Goal: Navigation & Orientation: Find specific page/section

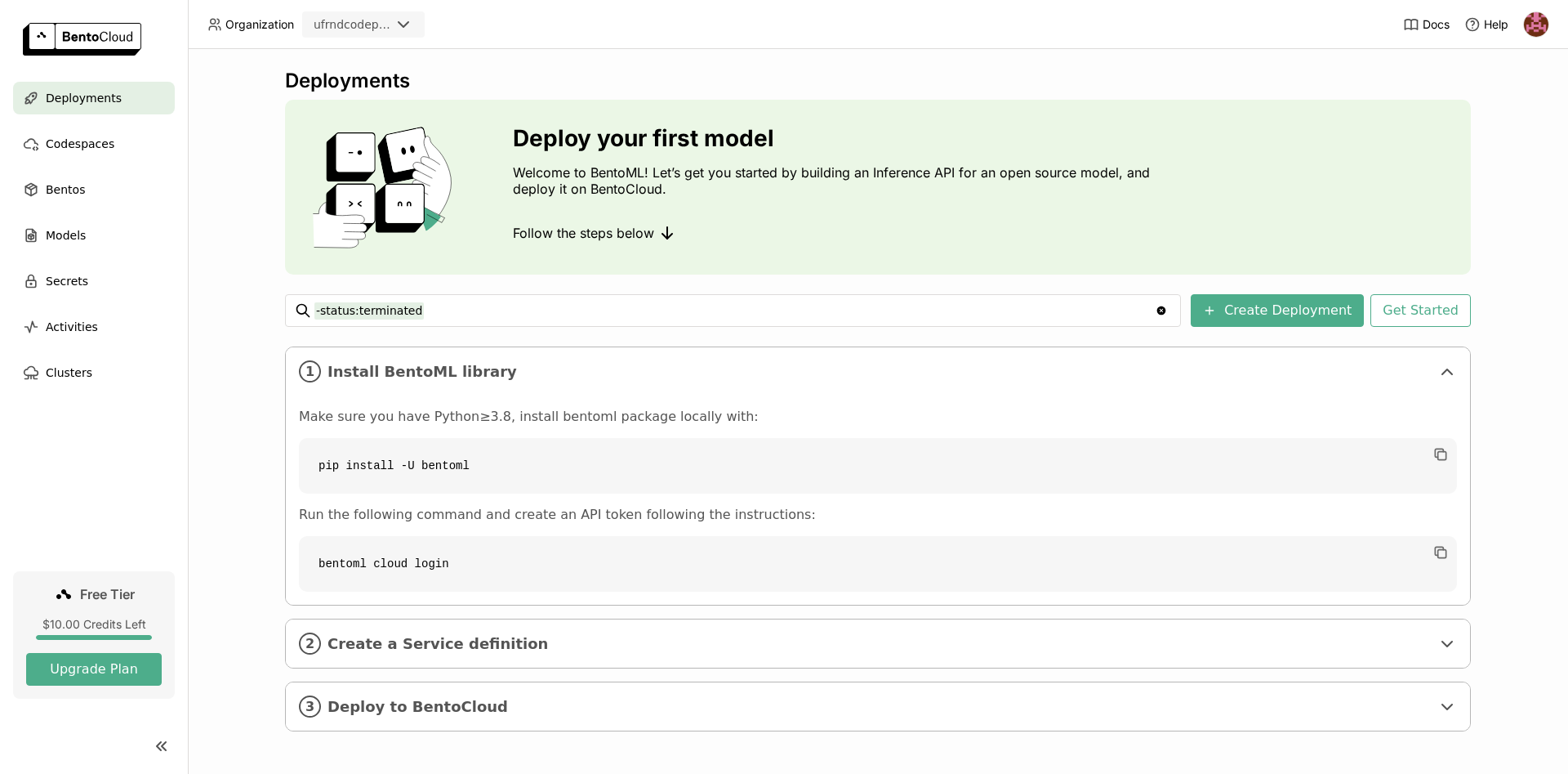
click at [1530, 22] on img at bounding box center [1536, 25] width 25 height 25
click at [1512, 110] on span "API Tokens" at bounding box center [1514, 109] width 58 height 15
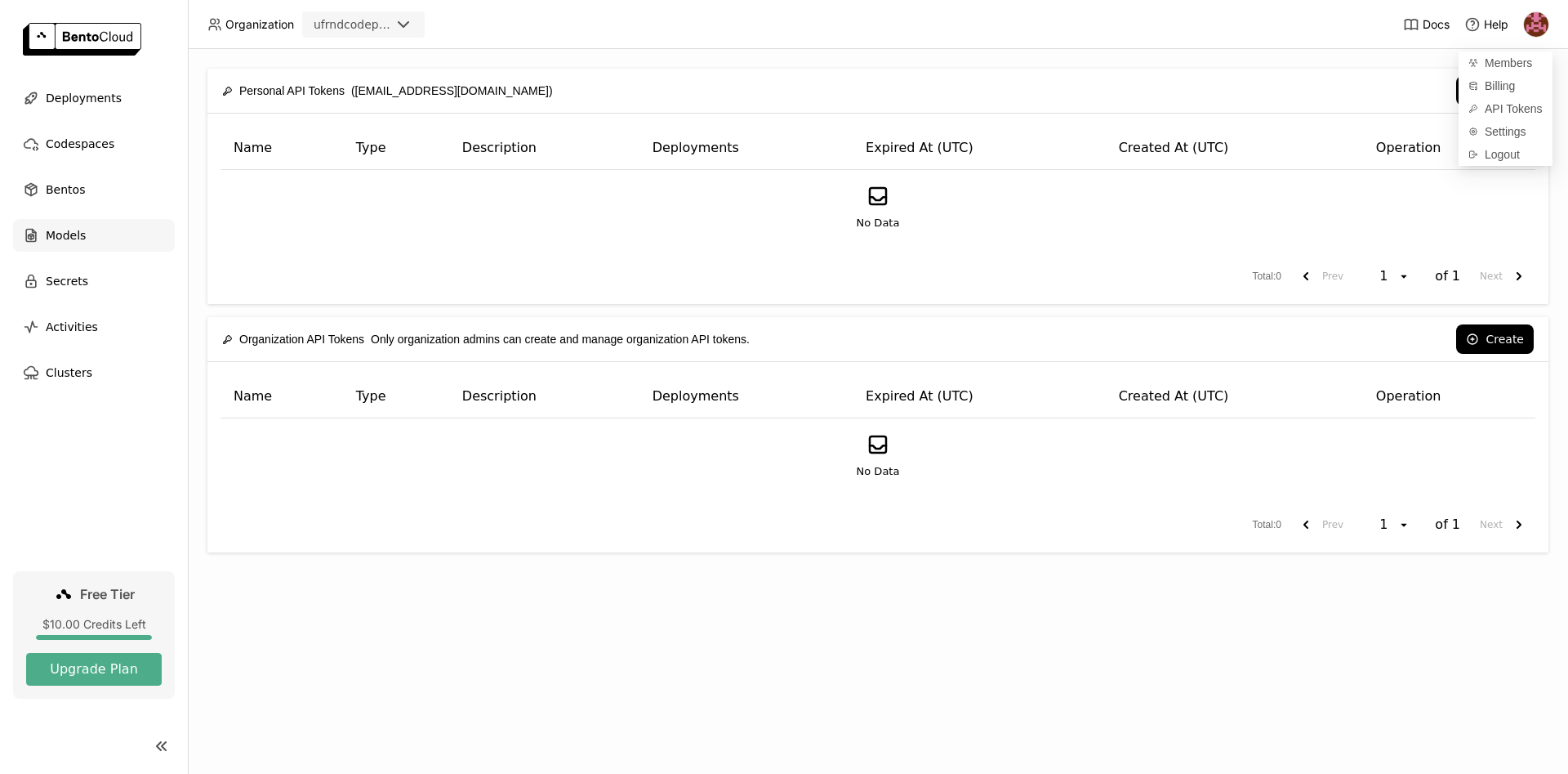
click at [58, 237] on span "Models" at bounding box center [65, 236] width 40 height 20
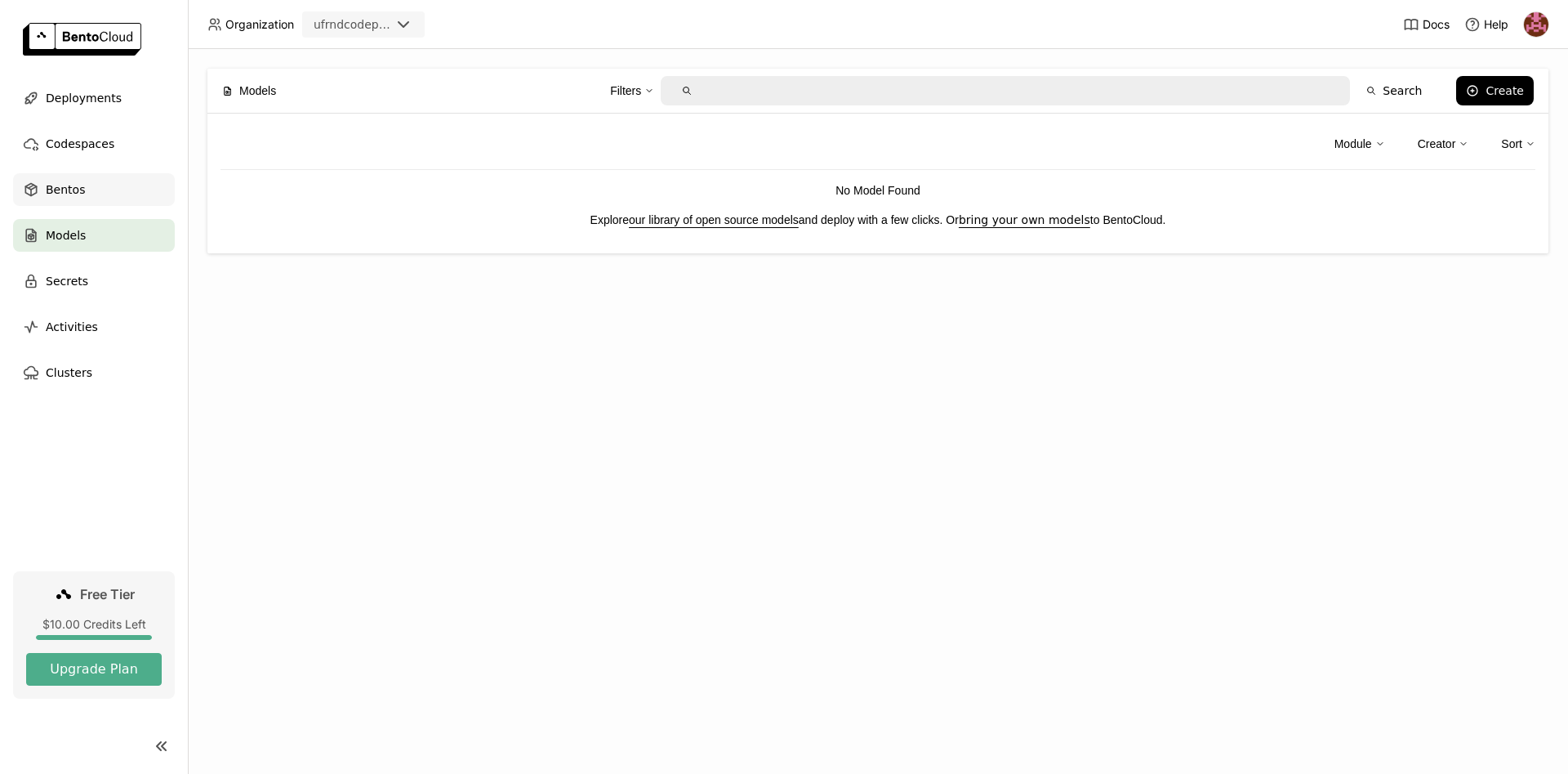
click at [74, 189] on span "Bentos" at bounding box center [65, 190] width 39 height 20
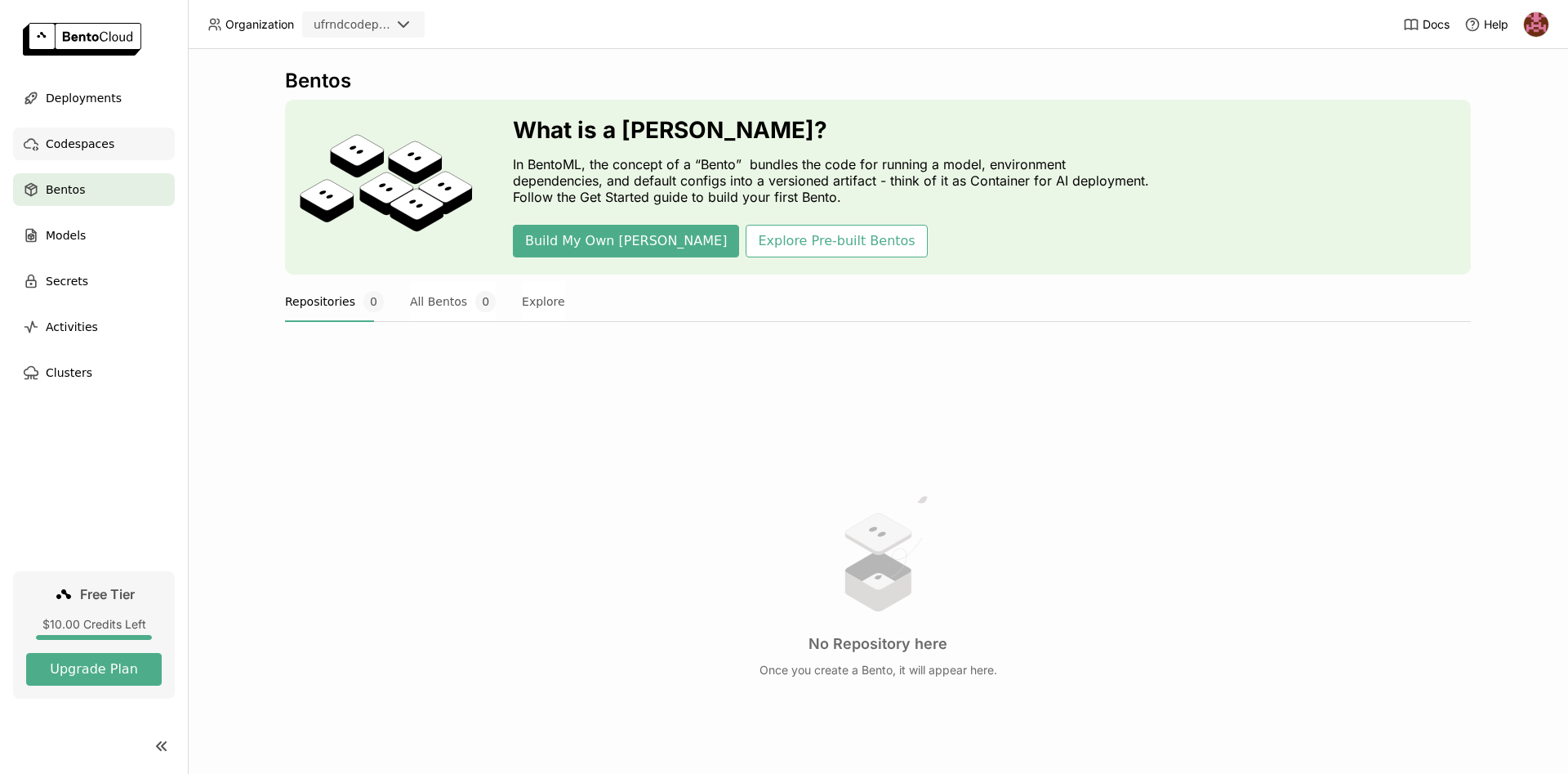
click at [95, 140] on span "Codespaces" at bounding box center [80, 144] width 69 height 20
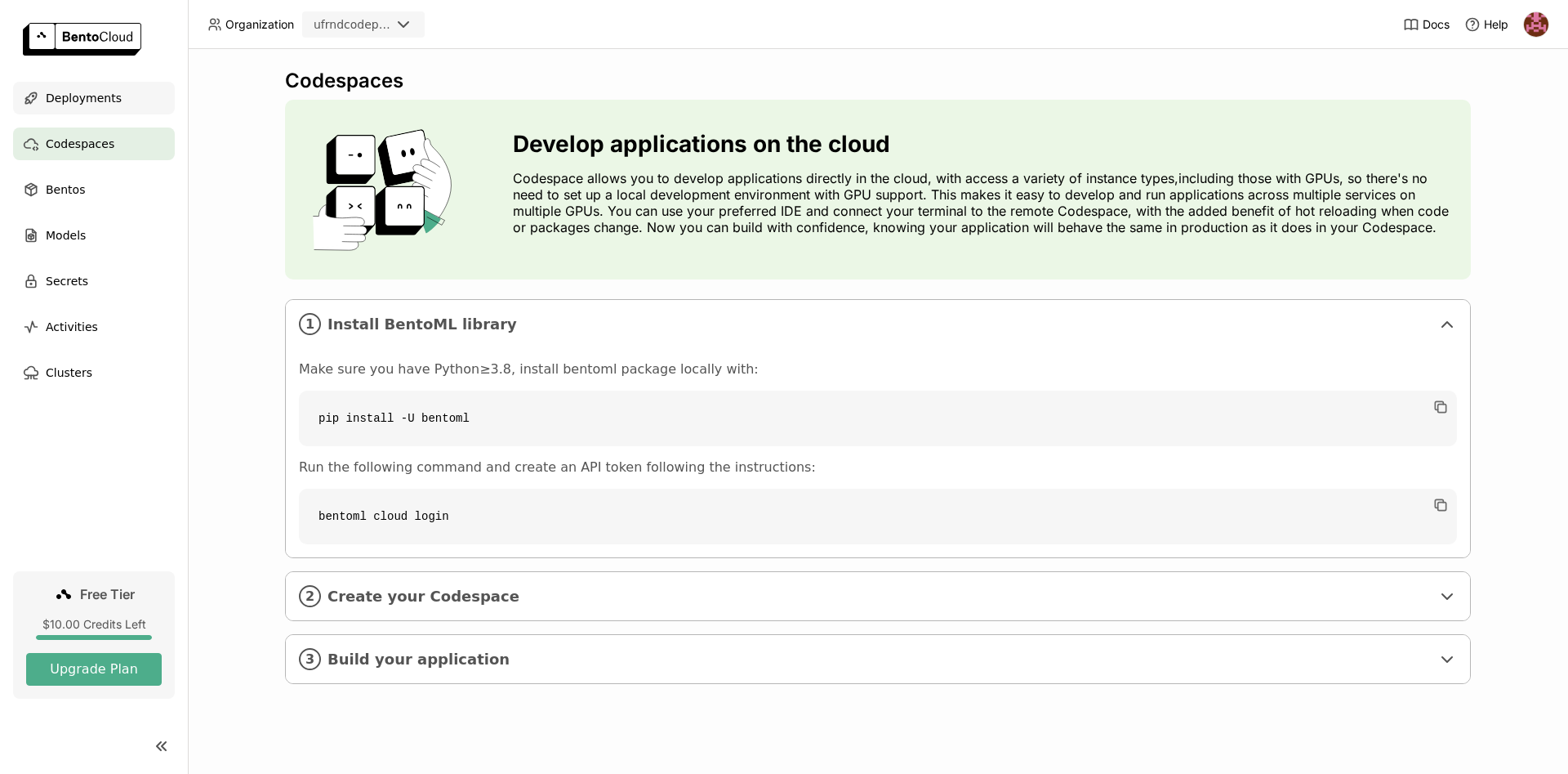
click at [106, 98] on span "Deployments" at bounding box center [83, 98] width 76 height 20
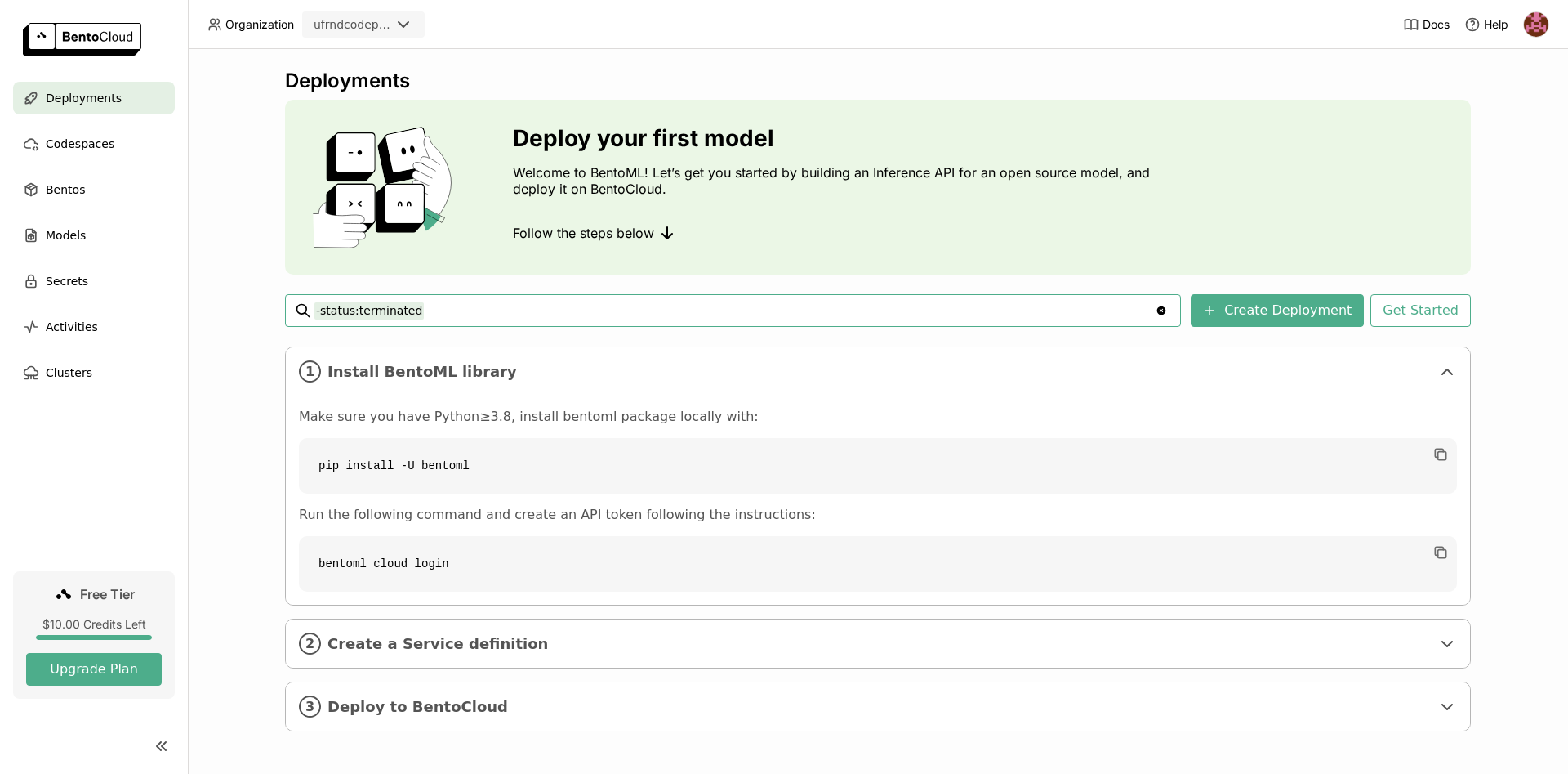
scroll to position [2, 0]
click at [1530, 22] on img at bounding box center [1536, 25] width 25 height 25
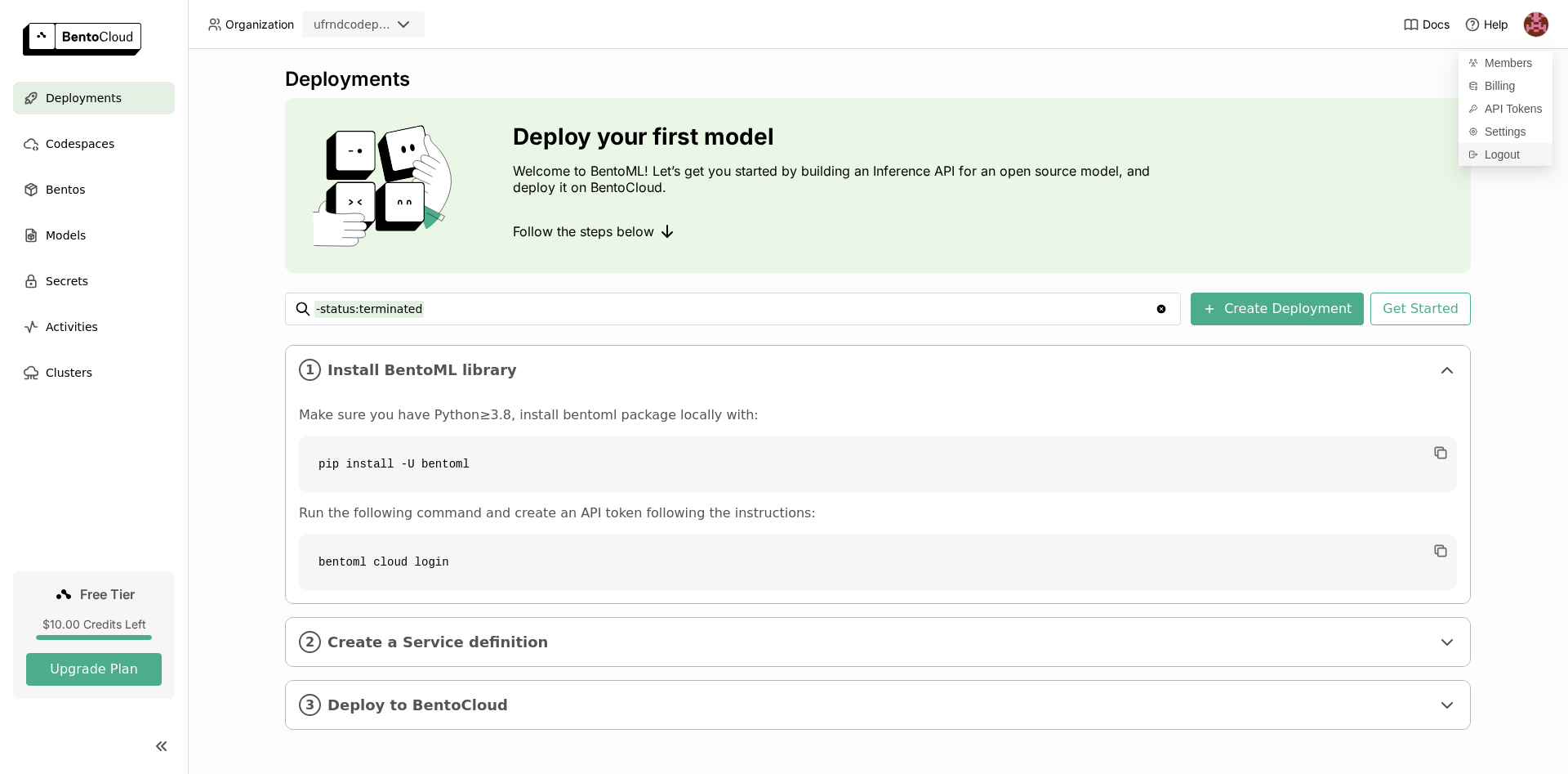
click at [1493, 157] on span "Logout" at bounding box center [1503, 155] width 35 height 15
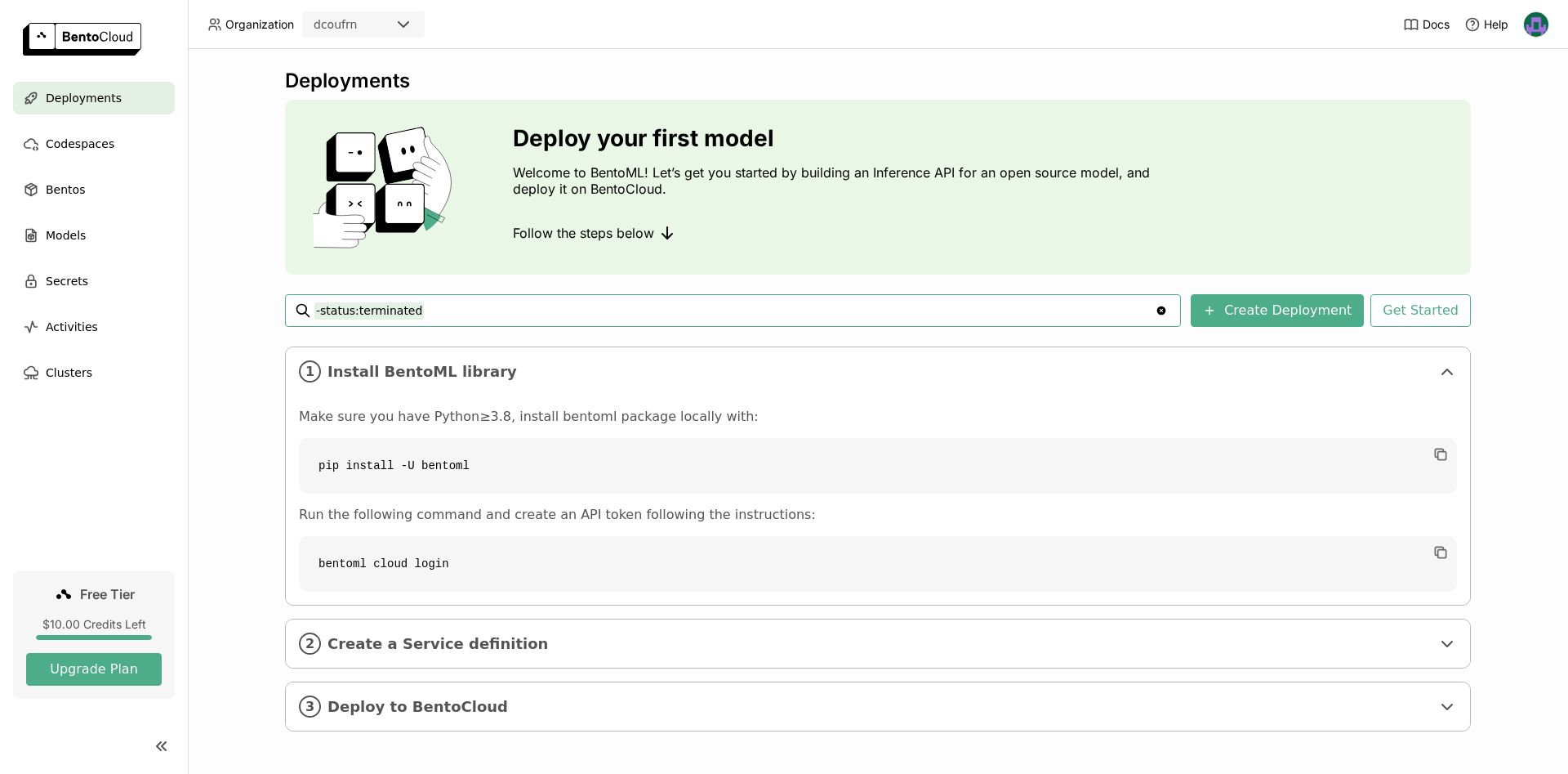
click at [1536, 26] on img at bounding box center [1536, 25] width 25 height 25
click at [1494, 111] on span "API Tokens" at bounding box center [1514, 109] width 58 height 15
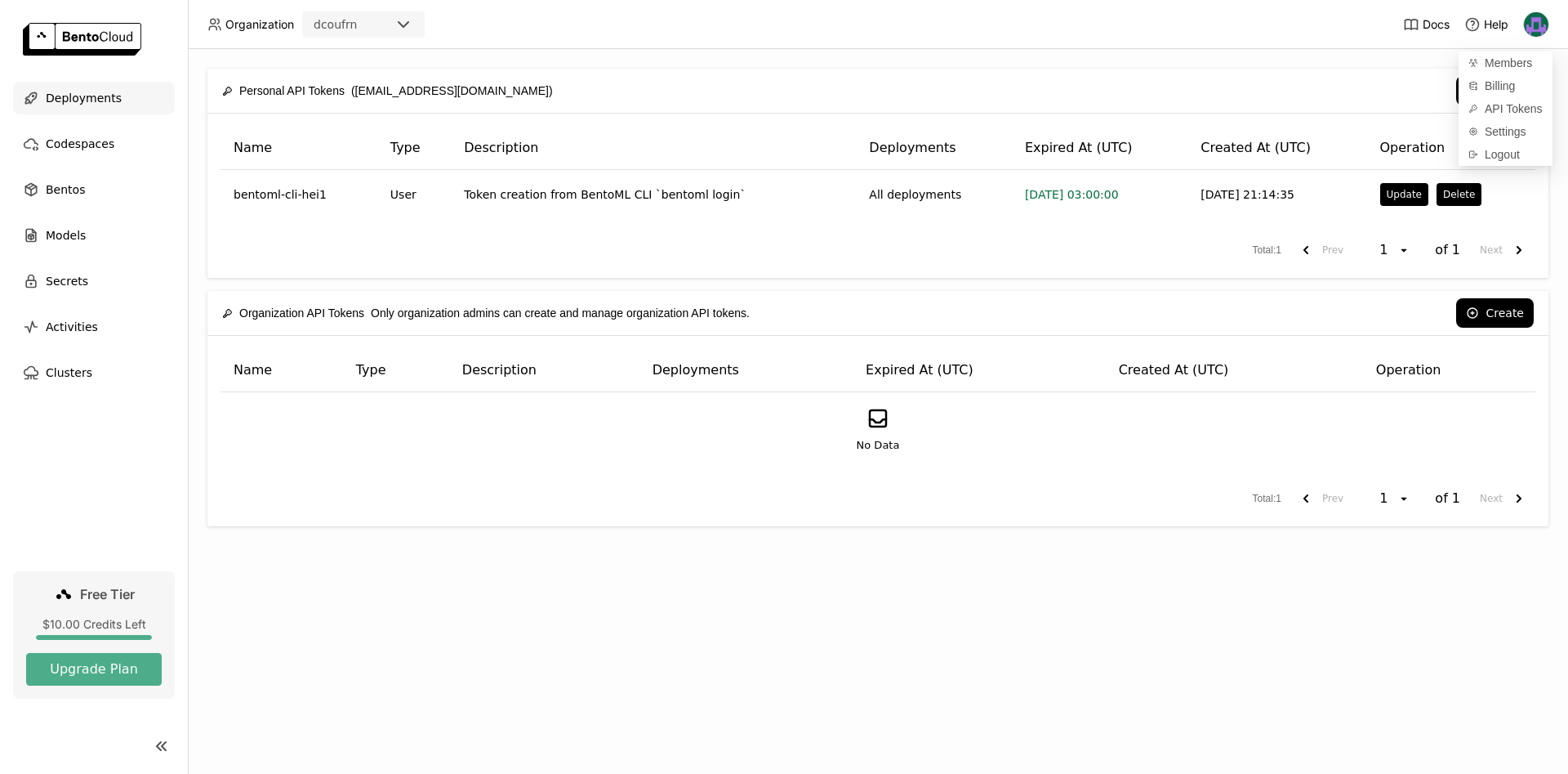
click at [90, 99] on span "Deployments" at bounding box center [83, 98] width 76 height 20
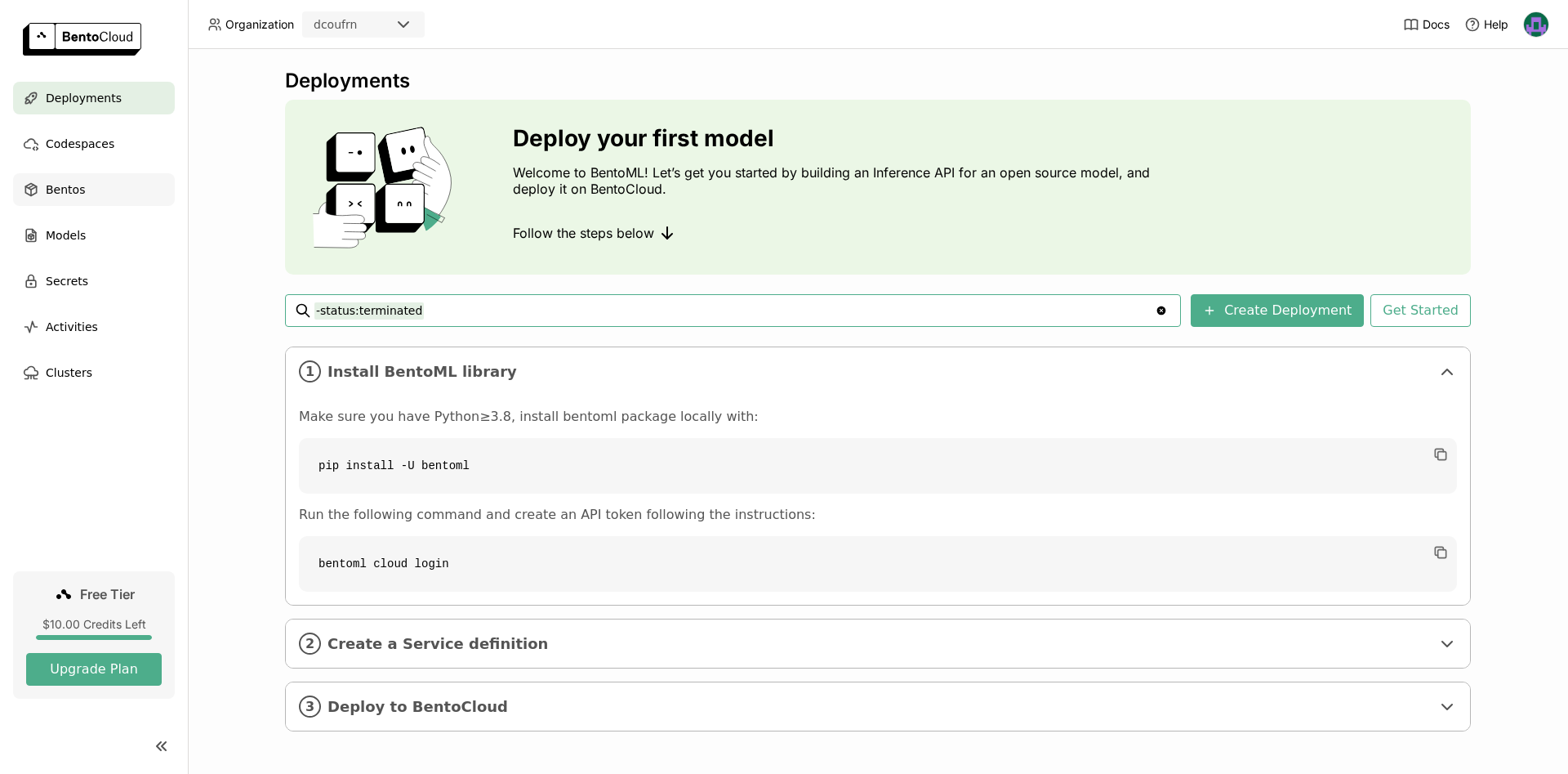
click at [90, 195] on div "Bentos" at bounding box center [94, 190] width 162 height 33
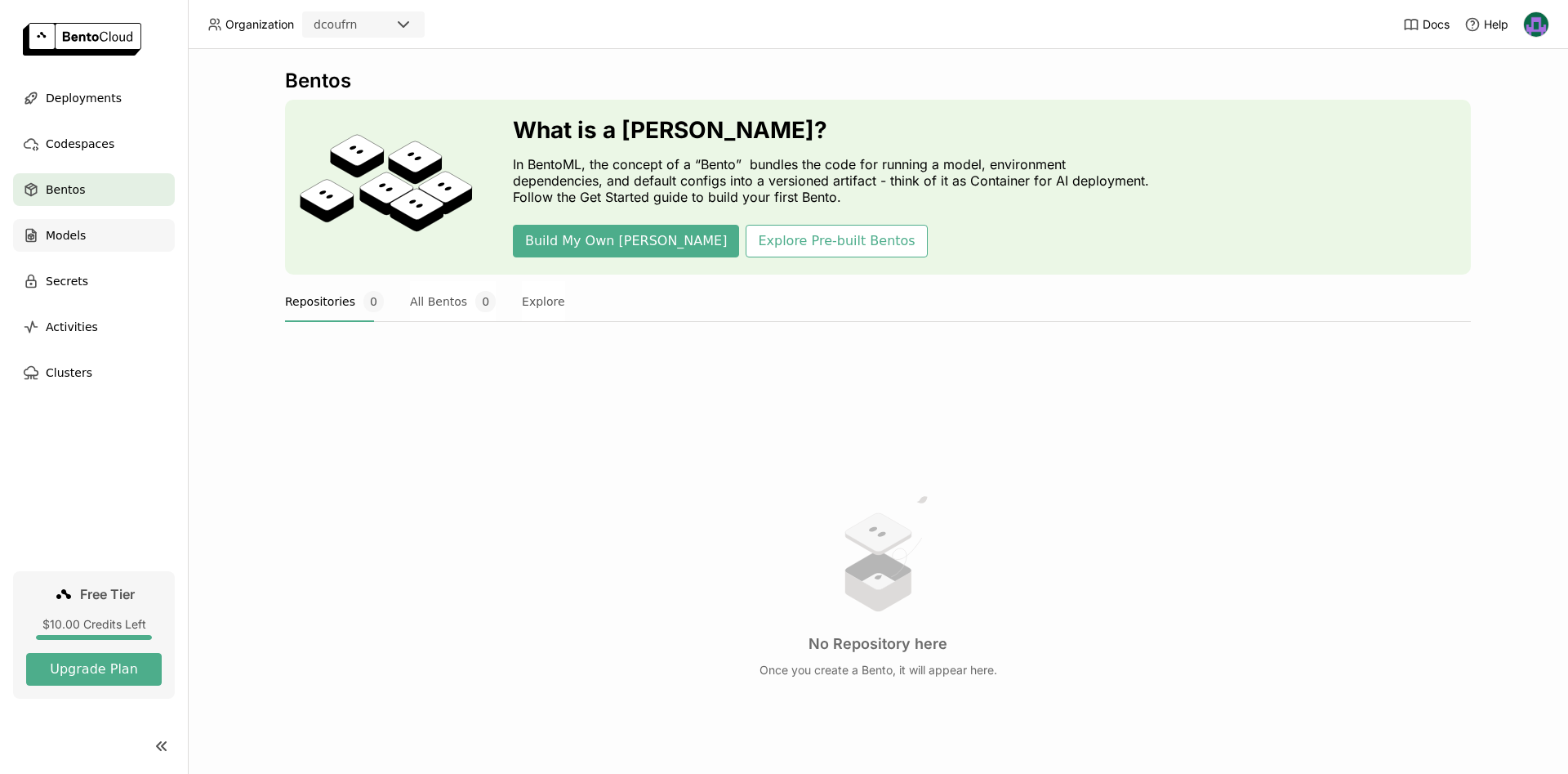
click at [85, 237] on div "Models" at bounding box center [94, 236] width 162 height 33
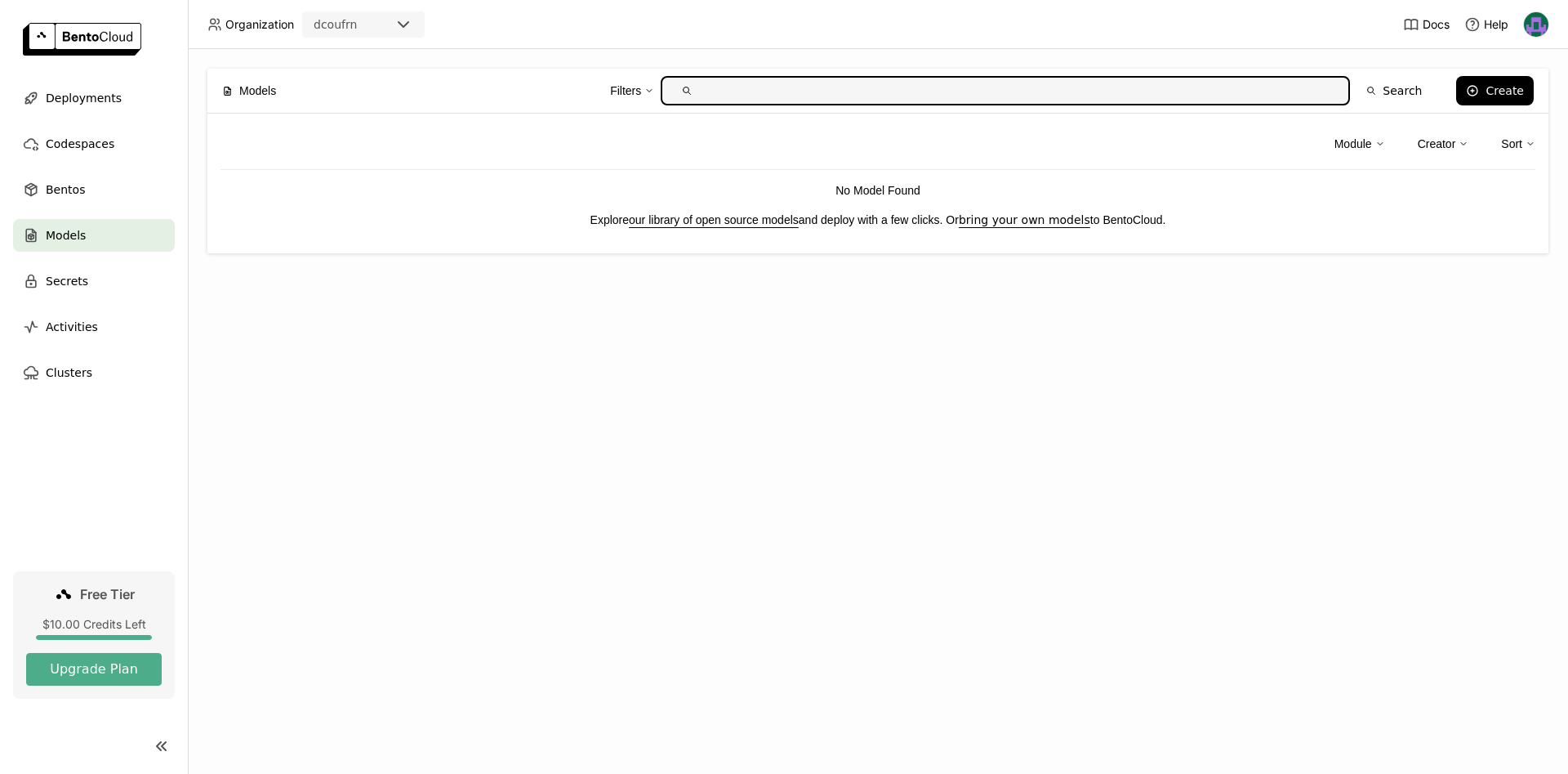
click at [1534, 26] on img at bounding box center [1536, 25] width 25 height 25
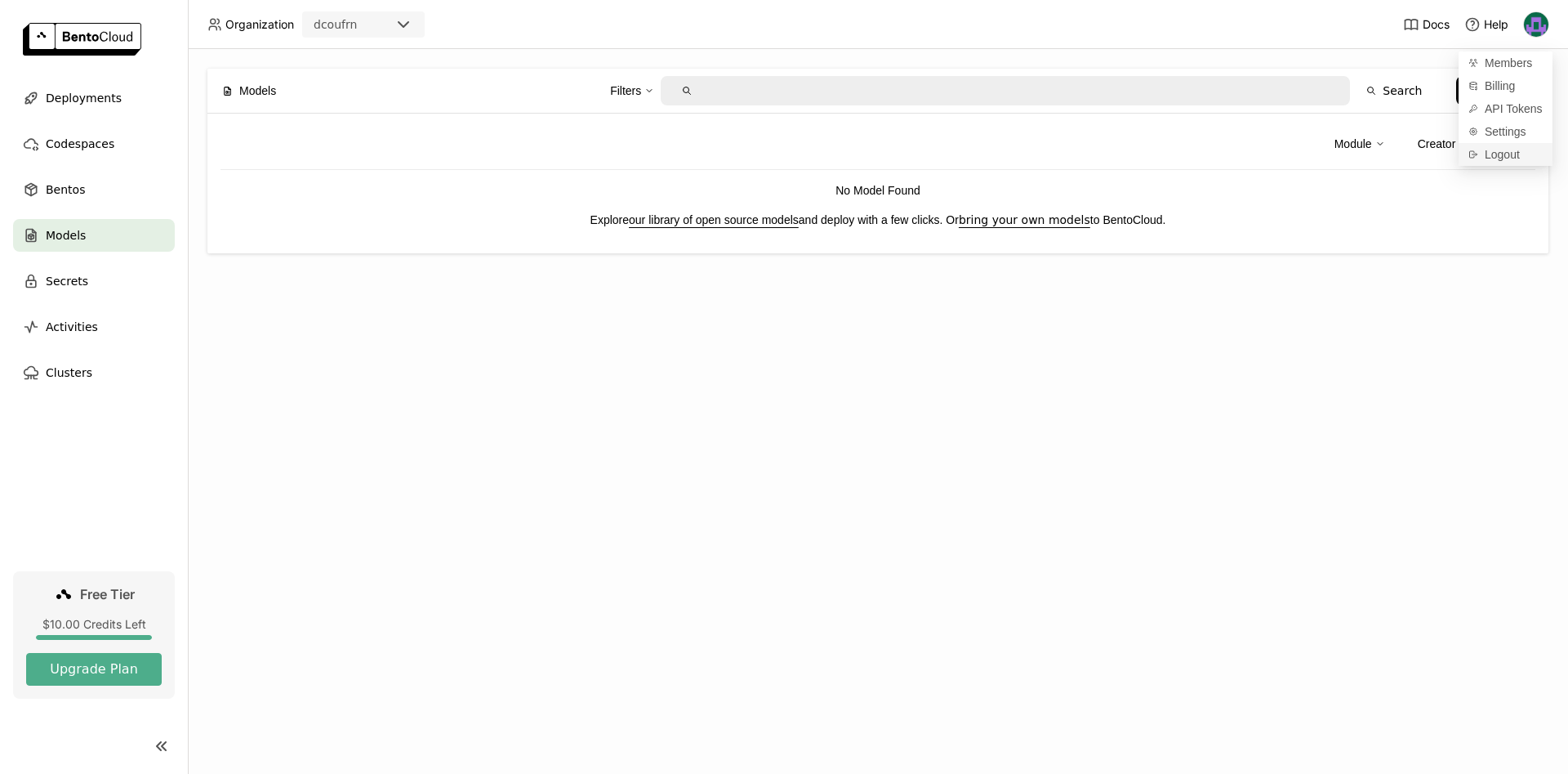
click at [1494, 154] on span "Logout" at bounding box center [1503, 155] width 35 height 15
